Goal: Transaction & Acquisition: Purchase product/service

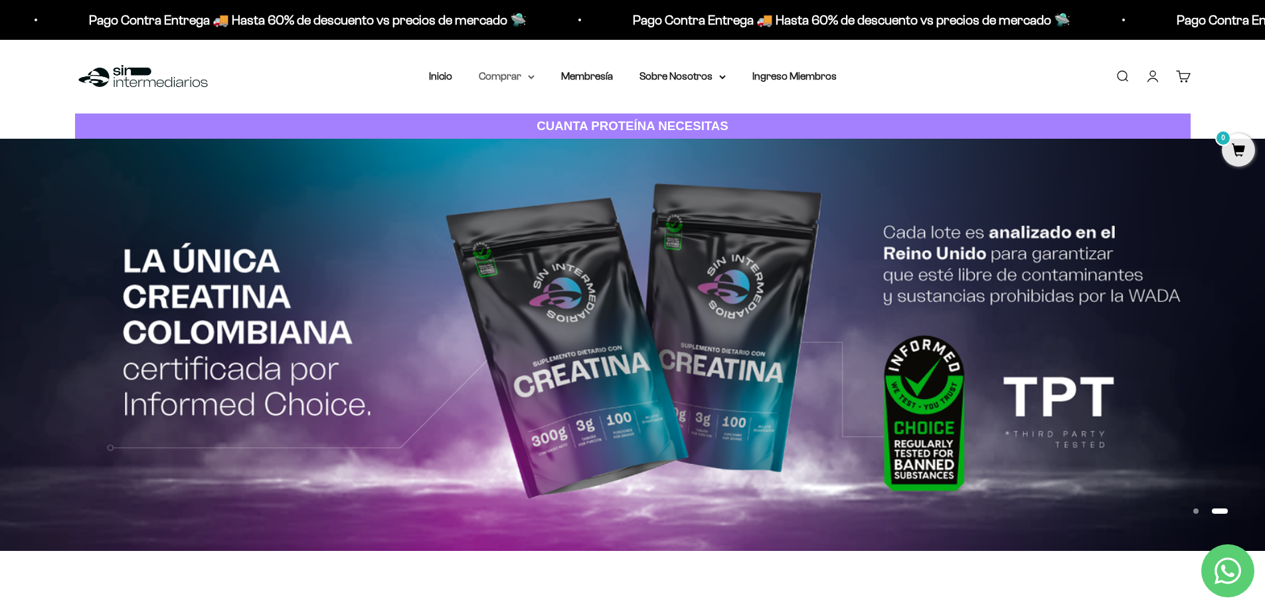
click at [515, 82] on summary "Comprar" at bounding box center [507, 76] width 56 height 17
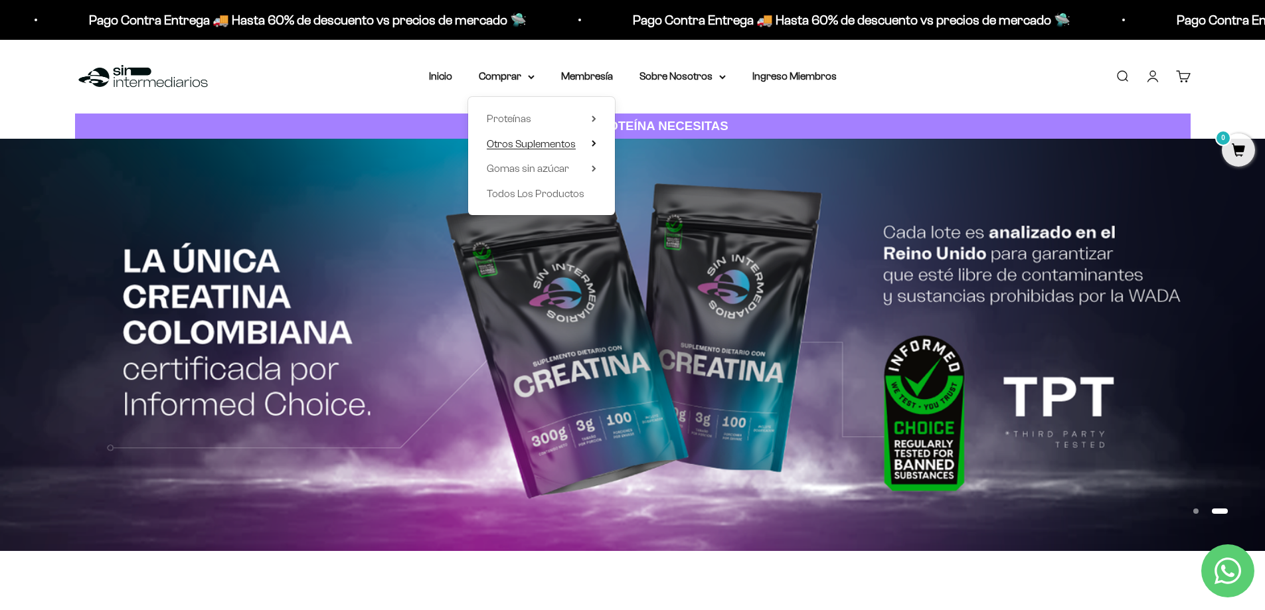
click at [531, 144] on span "Otros Suplementos" at bounding box center [531, 143] width 89 height 11
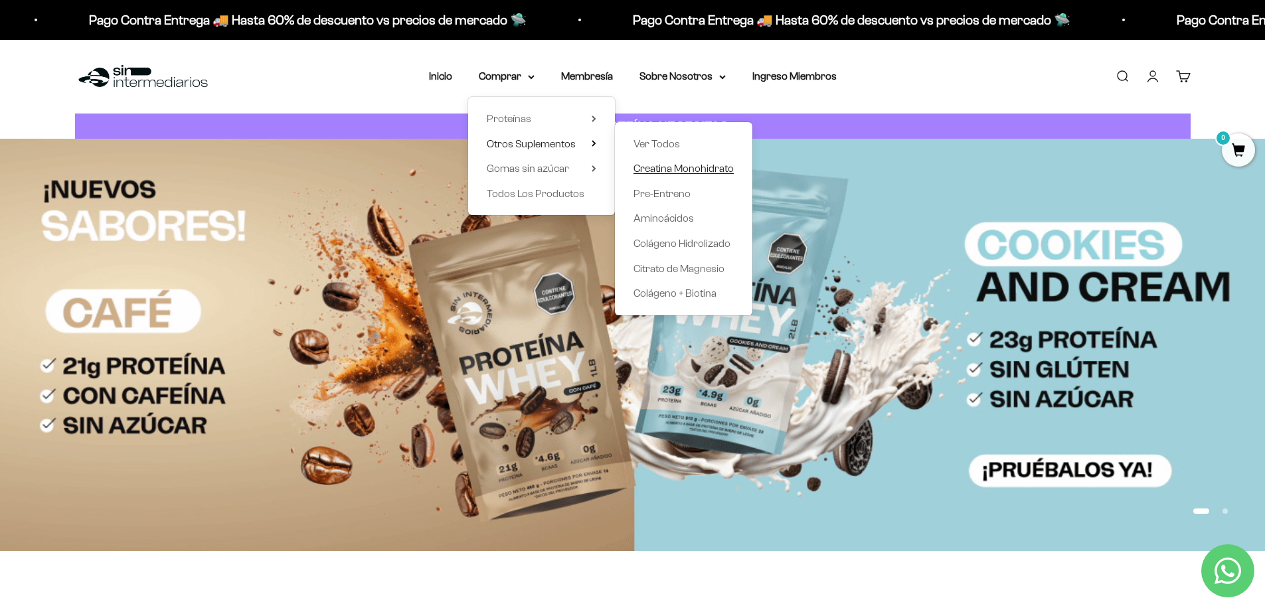
click at [695, 171] on span "Creatina Monohidrato" at bounding box center [683, 168] width 100 height 11
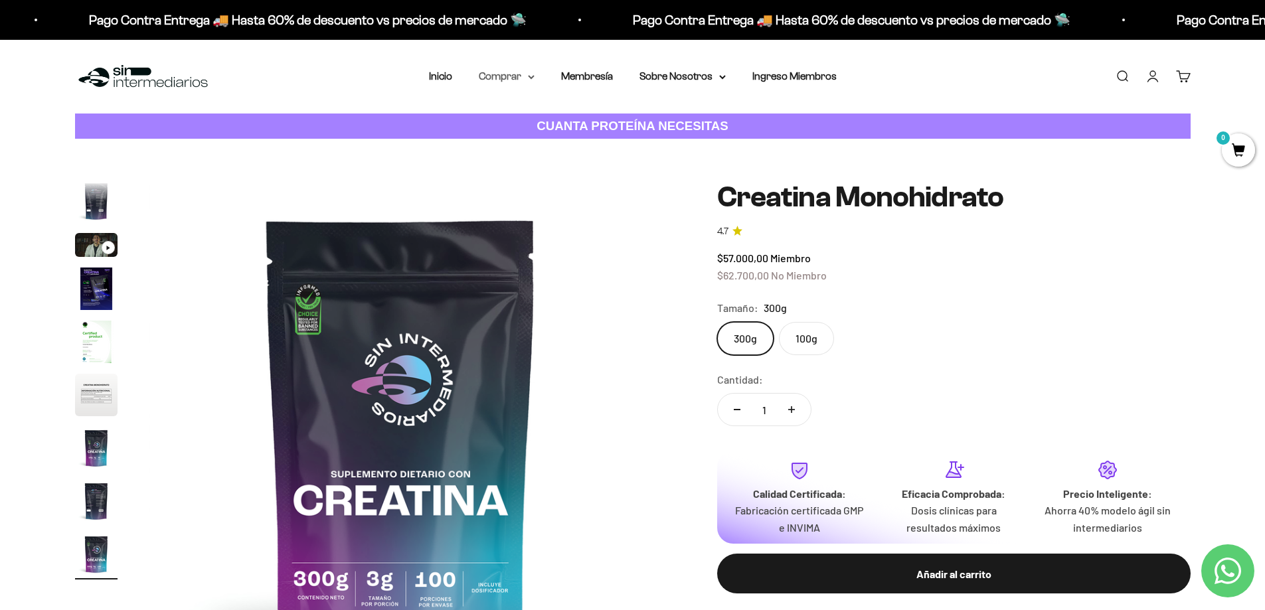
click at [513, 70] on summary "Comprar" at bounding box center [507, 76] width 56 height 17
click at [556, 140] on span "Otros Suplementos" at bounding box center [531, 143] width 89 height 11
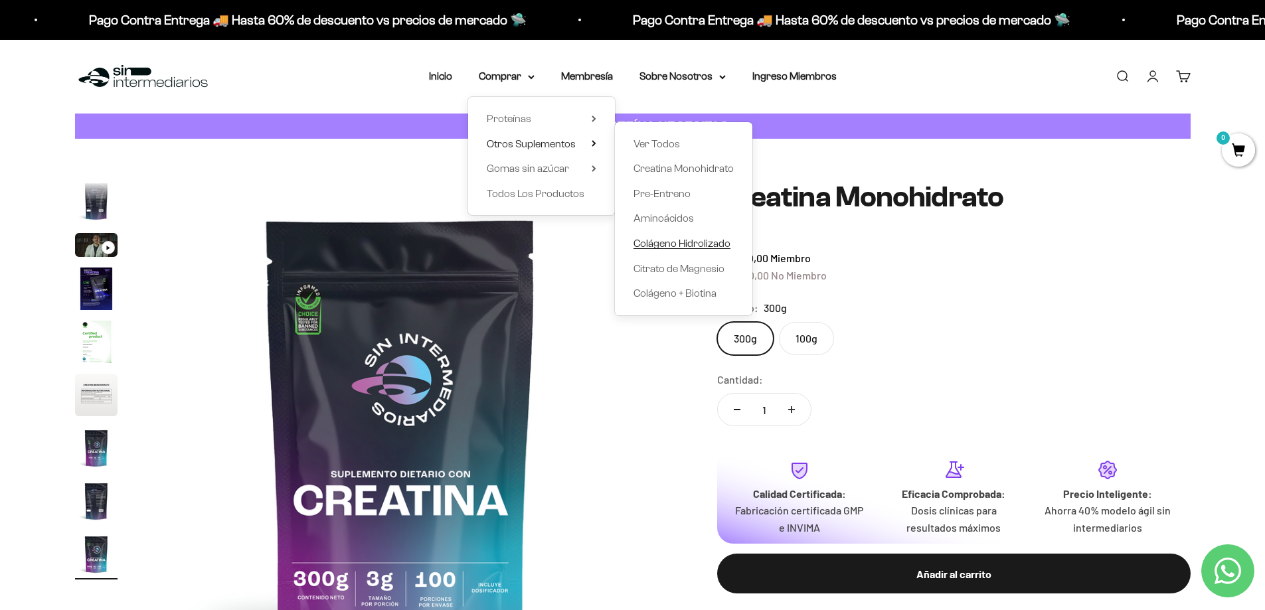
click at [683, 242] on span "Colágeno Hidrolizado" at bounding box center [681, 243] width 97 height 11
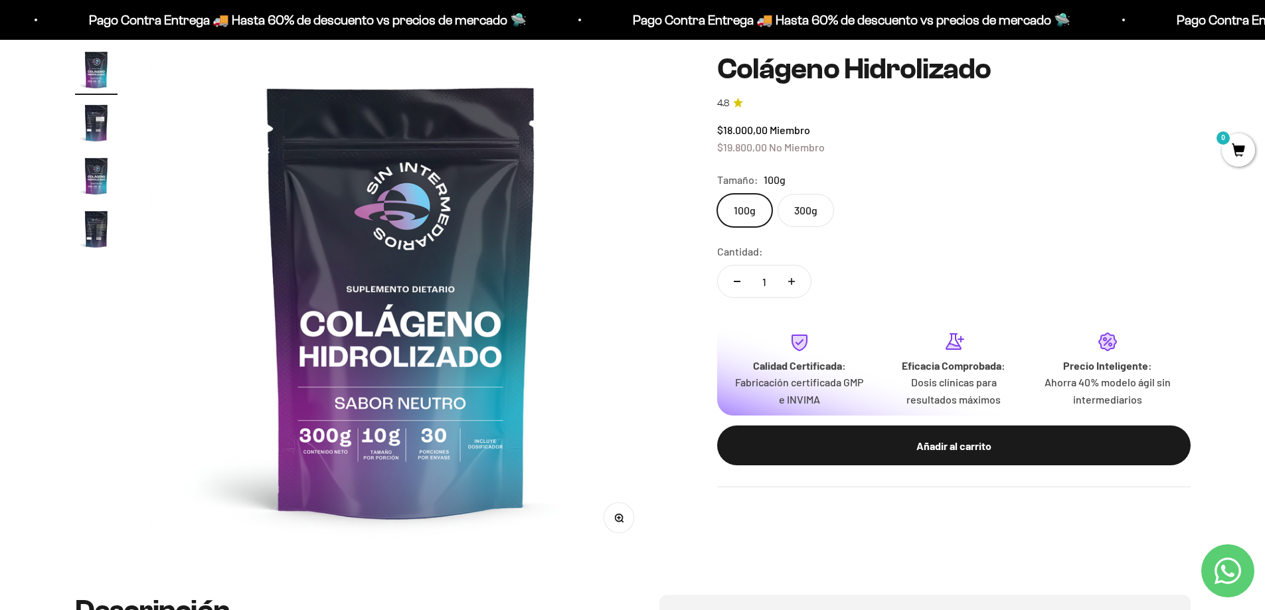
click at [803, 205] on label "300g" at bounding box center [806, 210] width 56 height 33
click at [717, 194] on input "300g" at bounding box center [716, 193] width 1 height 1
